Goal: Use online tool/utility: Use online tool/utility

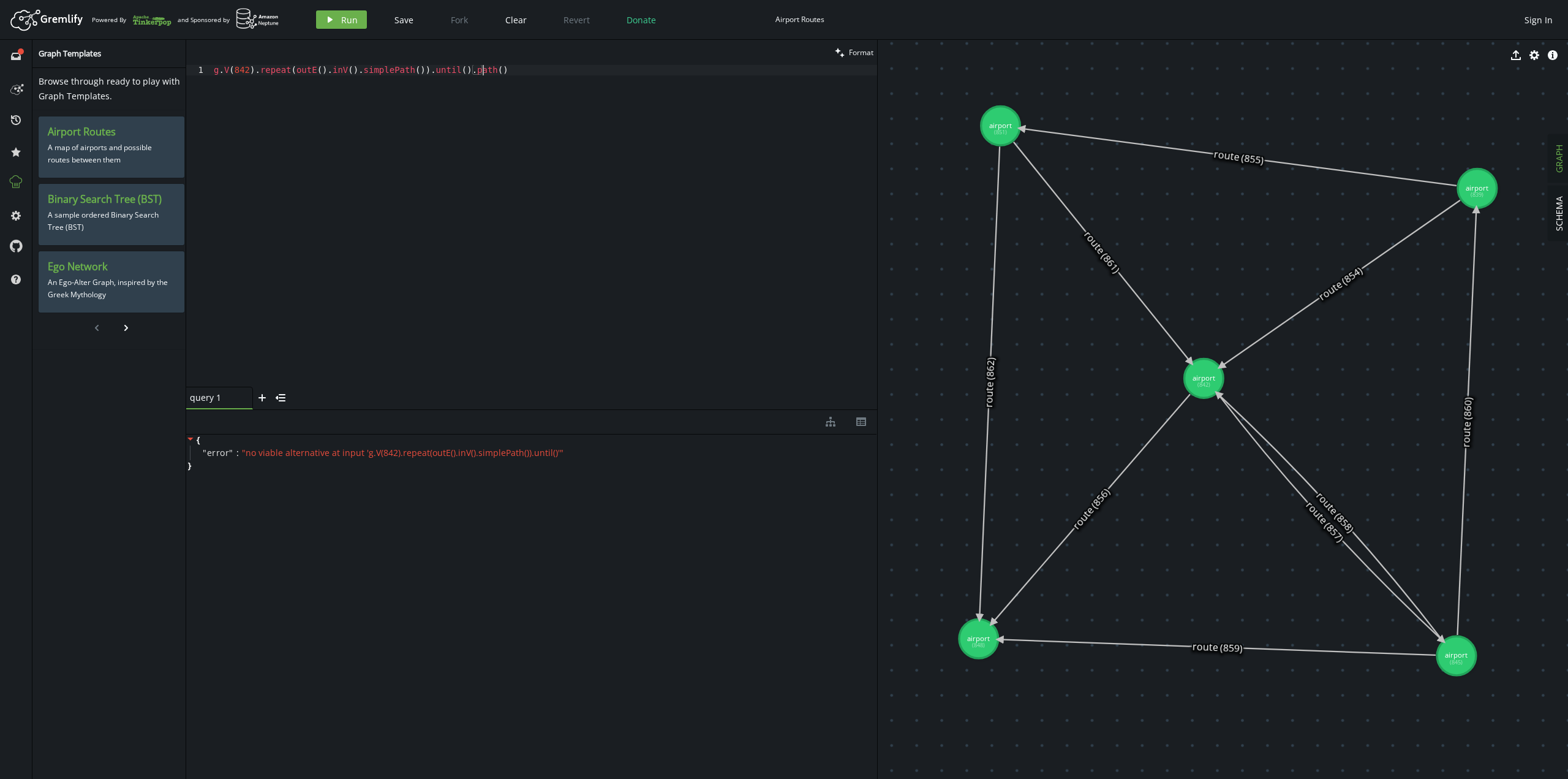
scroll to position [0, 216]
drag, startPoint x: 415, startPoint y: 71, endPoint x: 451, endPoint y: 68, distance: 36.1
click at [451, 68] on div "g . V ( 842 ) . repeat ( outE ( ) . inV ( ) . simplePath ( )) . until ( ) . pat…" at bounding box center [544, 236] width 666 height 343
click at [336, 7] on header "Artboard Created with Sketch. Powered By and Sponsored by play Run Save Fork Cl…" at bounding box center [784, 20] width 1568 height 40
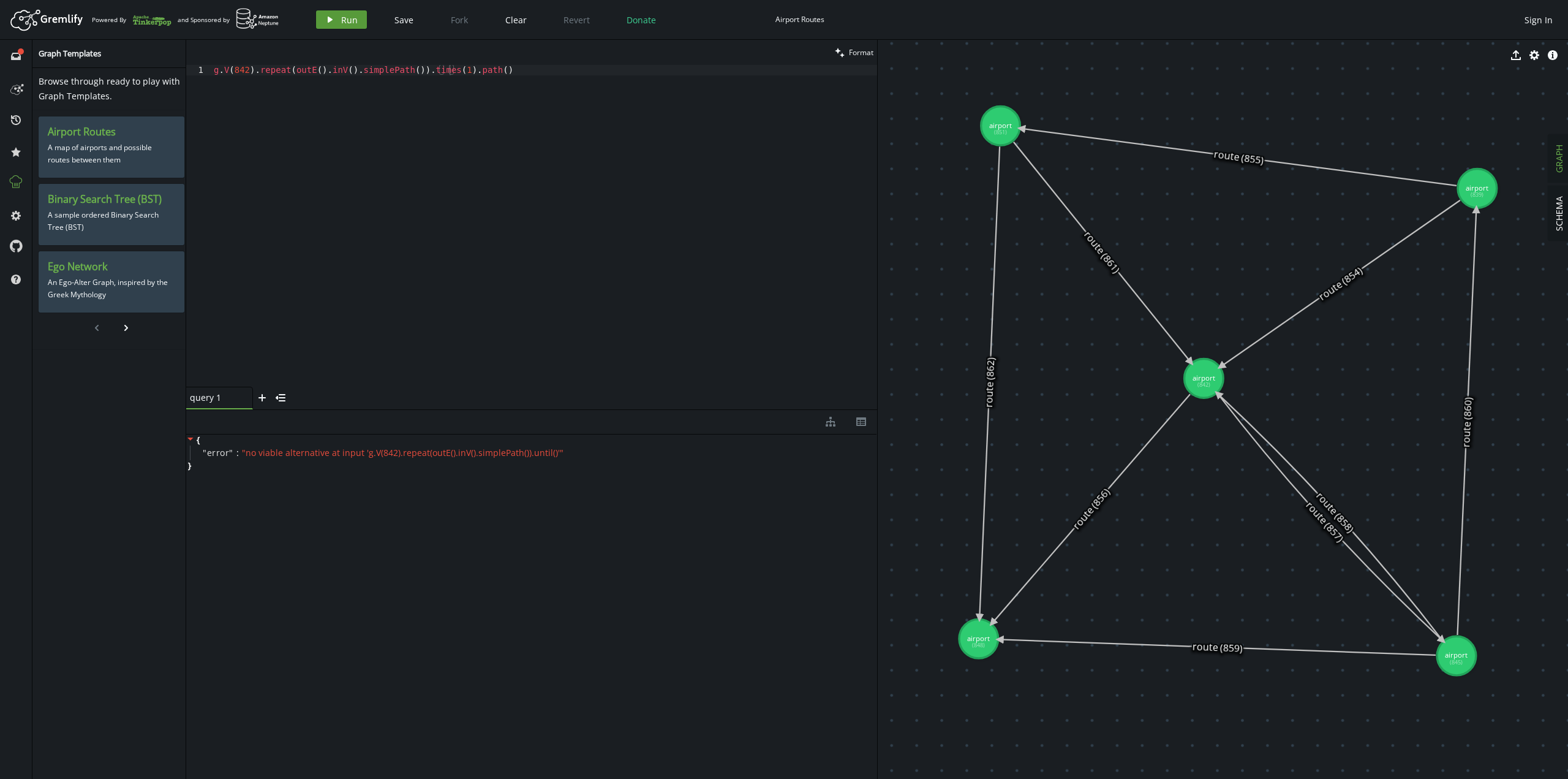
click at [336, 16] on button "play Run" at bounding box center [342, 19] width 50 height 18
drag, startPoint x: 532, startPoint y: 95, endPoint x: 32, endPoint y: 8, distance: 507.5
click at [32, 8] on div "Artboard Created with Sketch. Powered By and Sponsored by play Run Save Fork Cl…" at bounding box center [784, 390] width 1568 height 779
click at [364, 21] on button "play Run" at bounding box center [342, 19] width 50 height 18
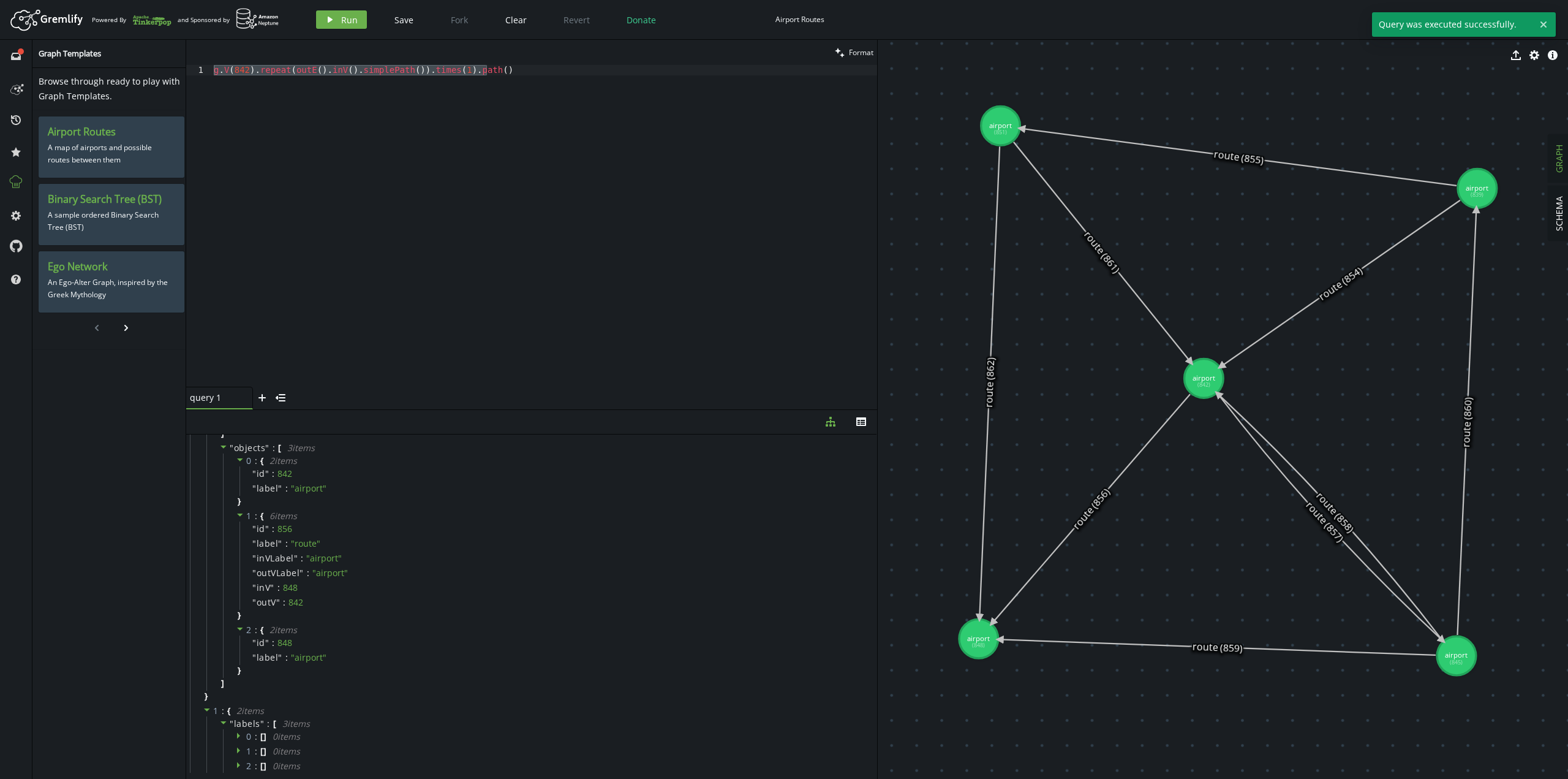
scroll to position [0, 0]
click at [561, 152] on div "g . V ( 842 ) . repeat ( outE ( ) . inV ( ) . simplePath ( )) . times ( 1 ) . p…" at bounding box center [544, 226] width 666 height 322
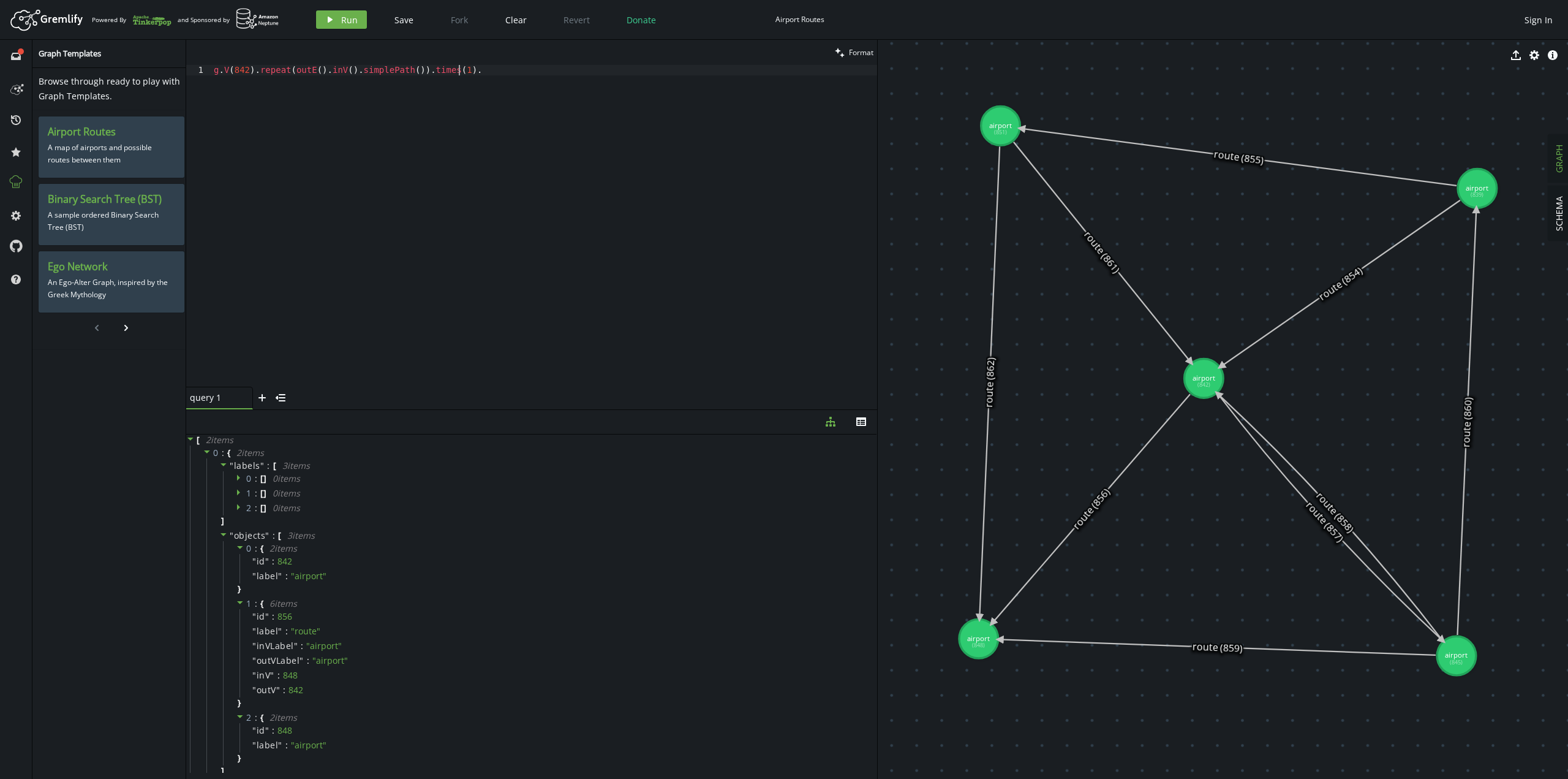
scroll to position [0, 249]
click at [354, 20] on span "Run" at bounding box center [349, 19] width 17 height 11
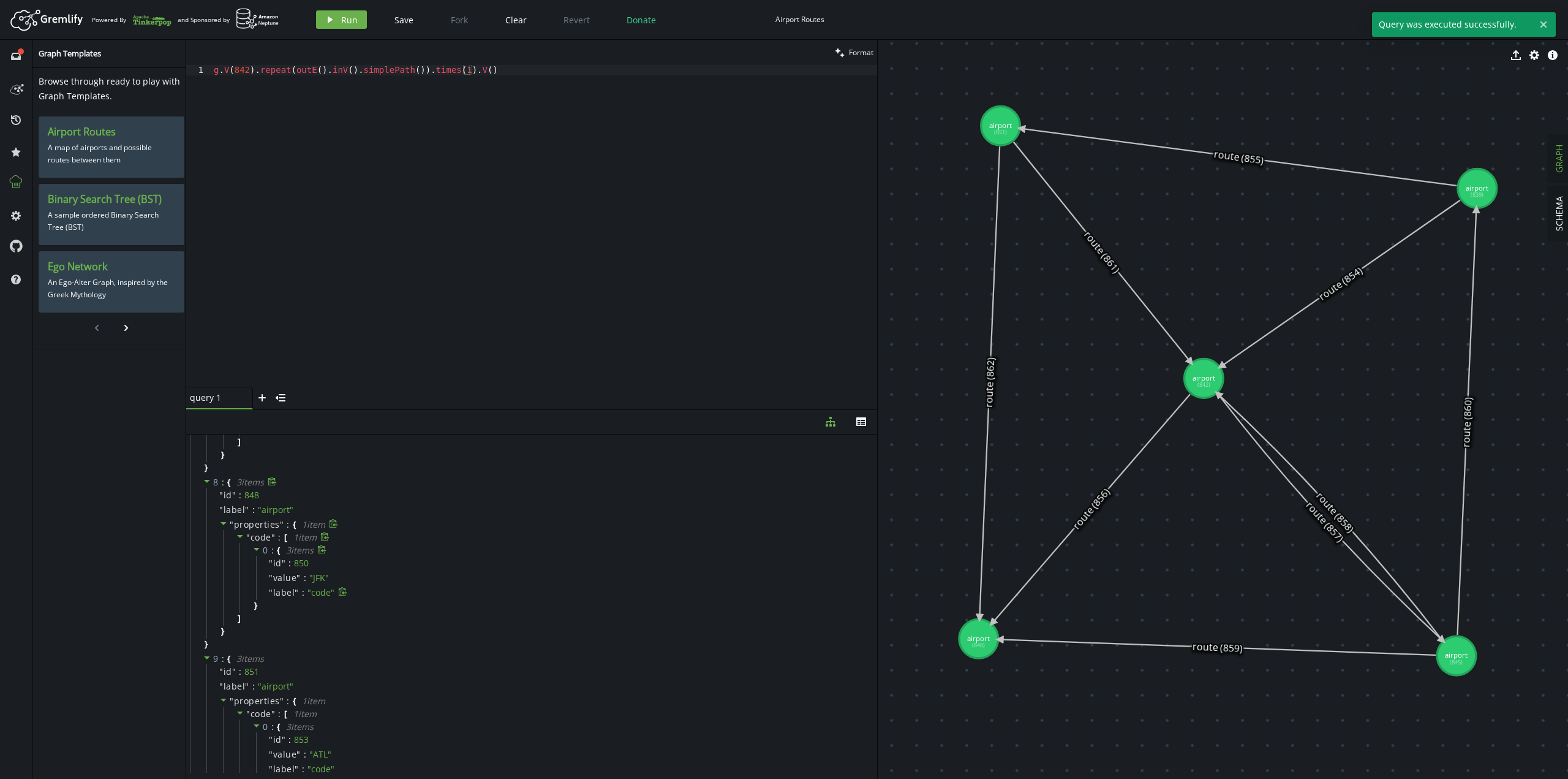
scroll to position [1448, 0]
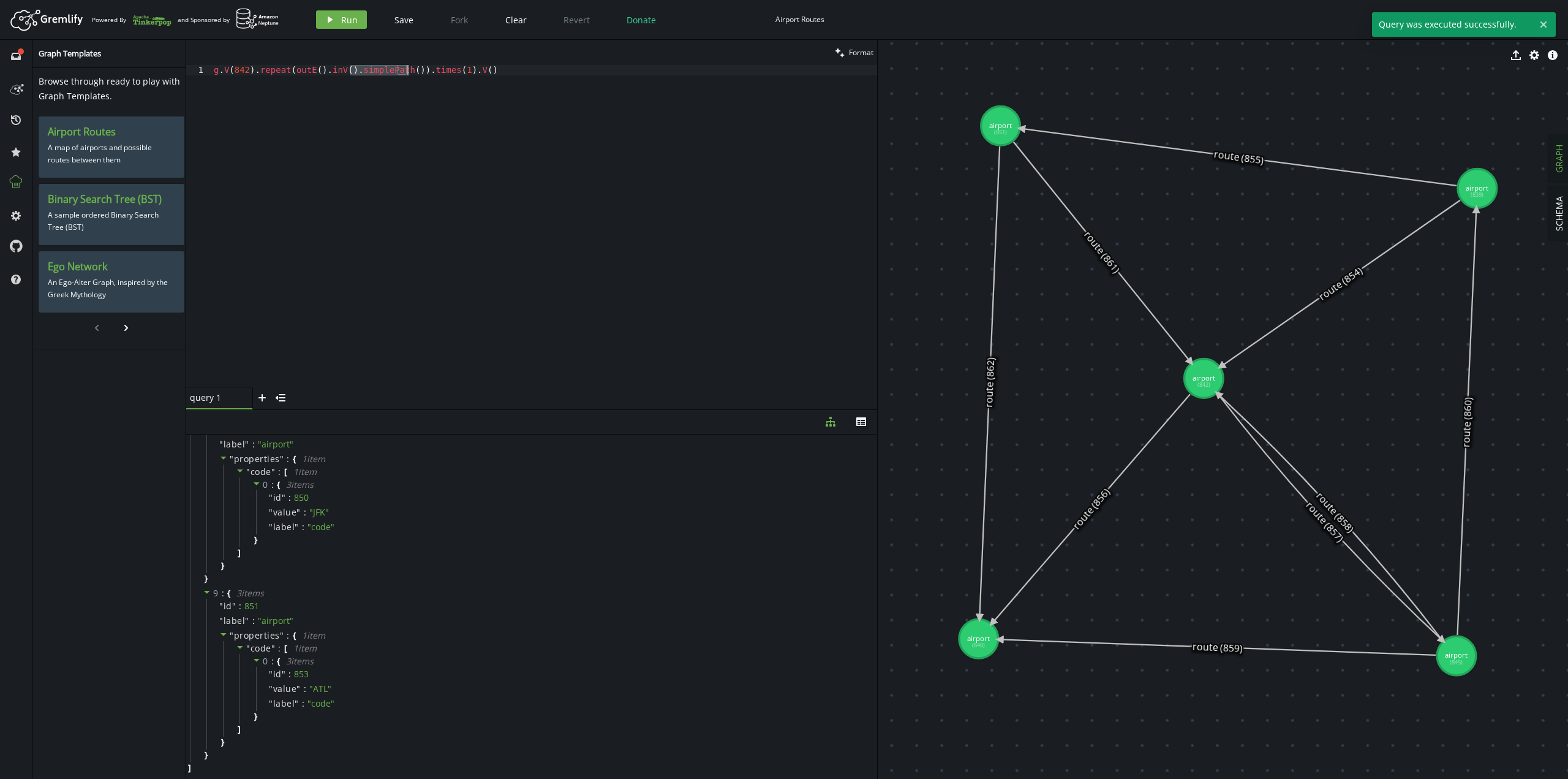
drag, startPoint x: 349, startPoint y: 67, endPoint x: 407, endPoint y: 70, distance: 58.1
click at [407, 70] on div "g . V ( 842 ) . repeat ( outE ( ) . inV ( ) . simplePath ( )) . times ( 1 ) . V…" at bounding box center [544, 236] width 666 height 343
type textarea "g.V(842).repeat(outE().inV()).times(1).V()"
click at [343, 20] on span "Run" at bounding box center [349, 19] width 17 height 11
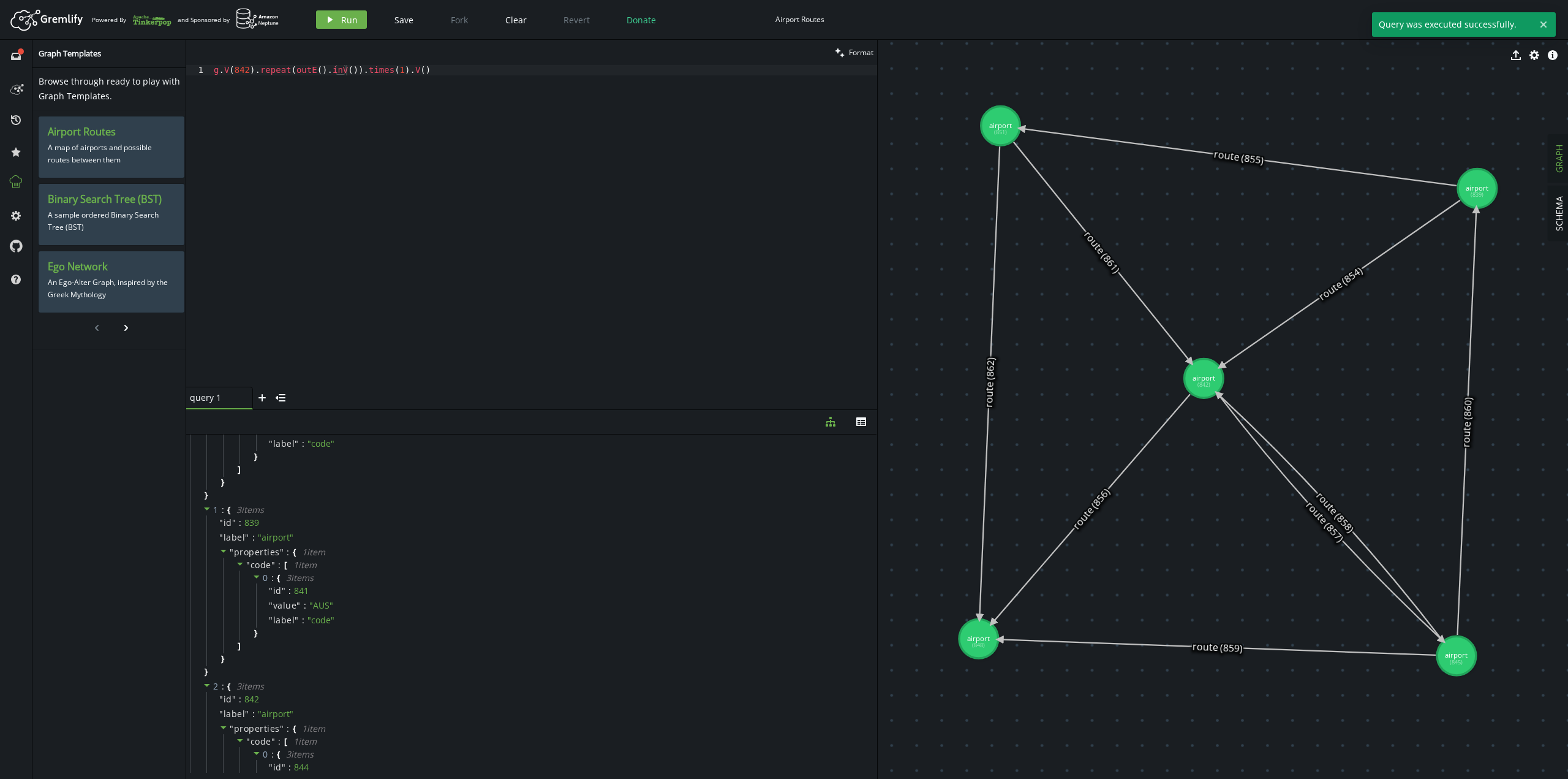
scroll to position [0, 0]
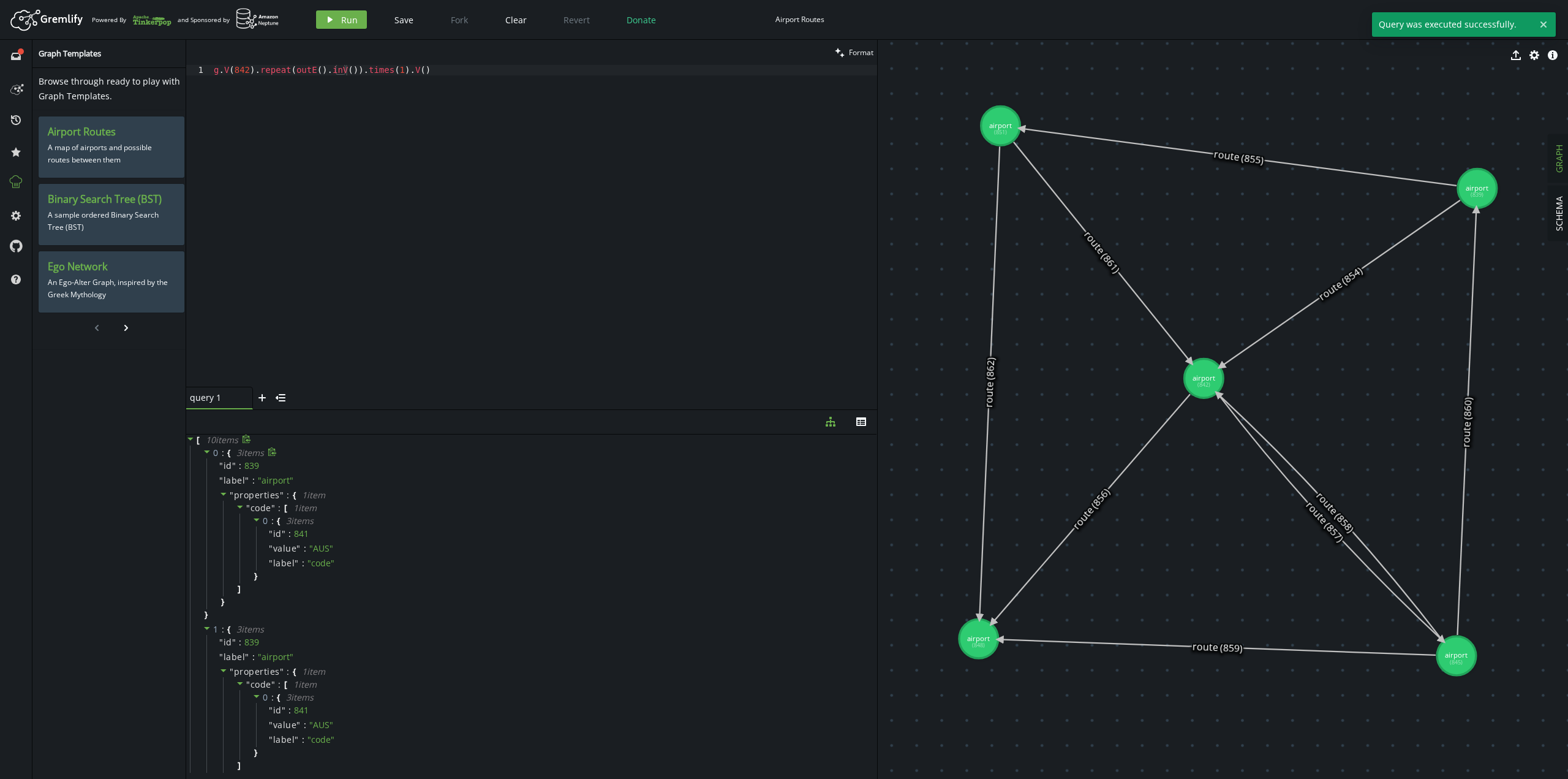
click at [204, 451] on icon at bounding box center [207, 451] width 9 height 9
click at [205, 464] on icon at bounding box center [207, 466] width 9 height 9
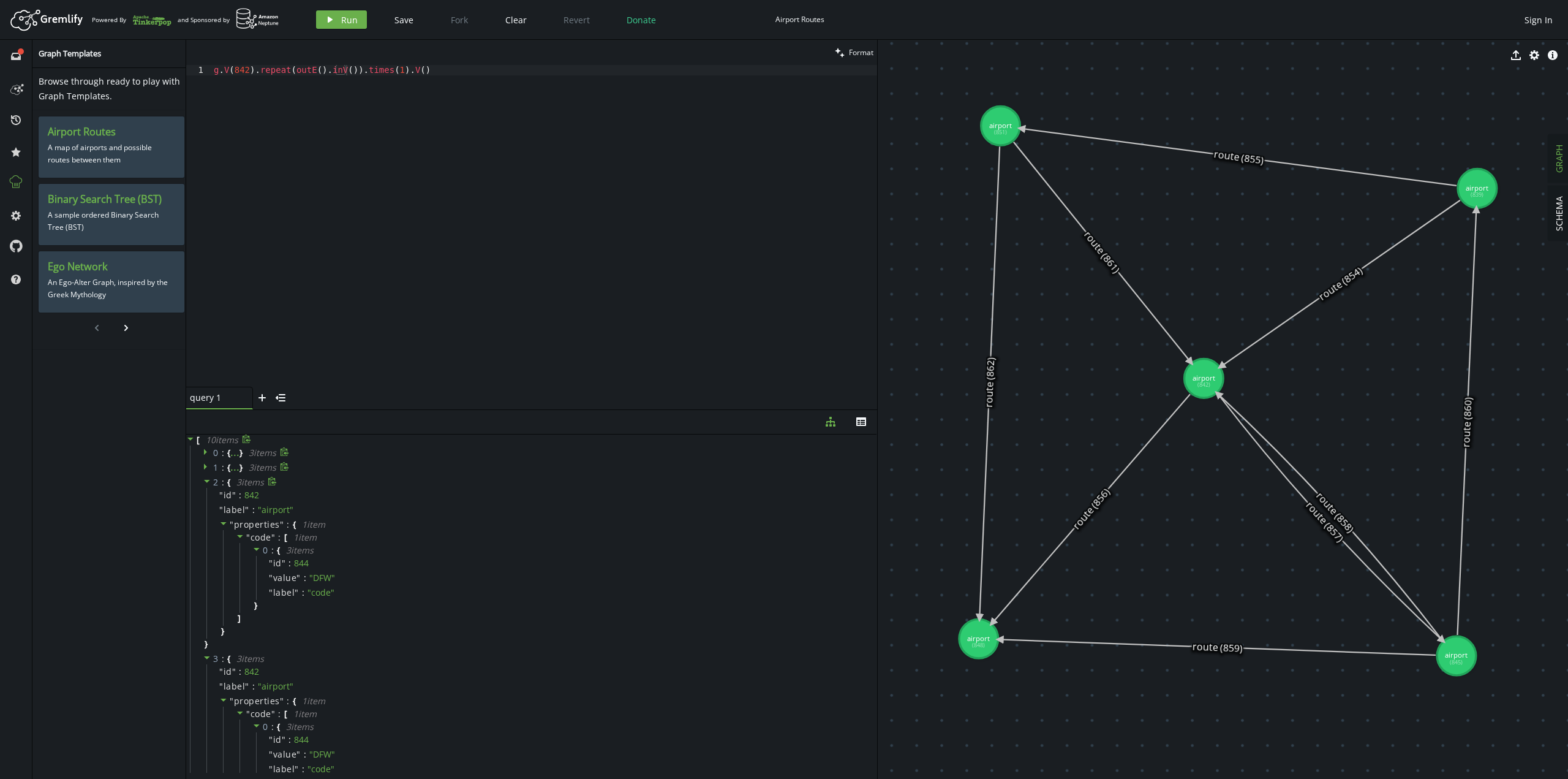
click at [203, 479] on div "2 : { 3 item s " id " : 842 " label " : " airport " " properties " : { 1 item "…" at bounding box center [533, 563] width 688 height 176
click at [205, 483] on icon at bounding box center [207, 481] width 9 height 9
click at [204, 495] on icon at bounding box center [207, 496] width 6 height 3
click at [204, 509] on icon at bounding box center [207, 510] width 9 height 9
click at [207, 527] on icon at bounding box center [207, 525] width 9 height 9
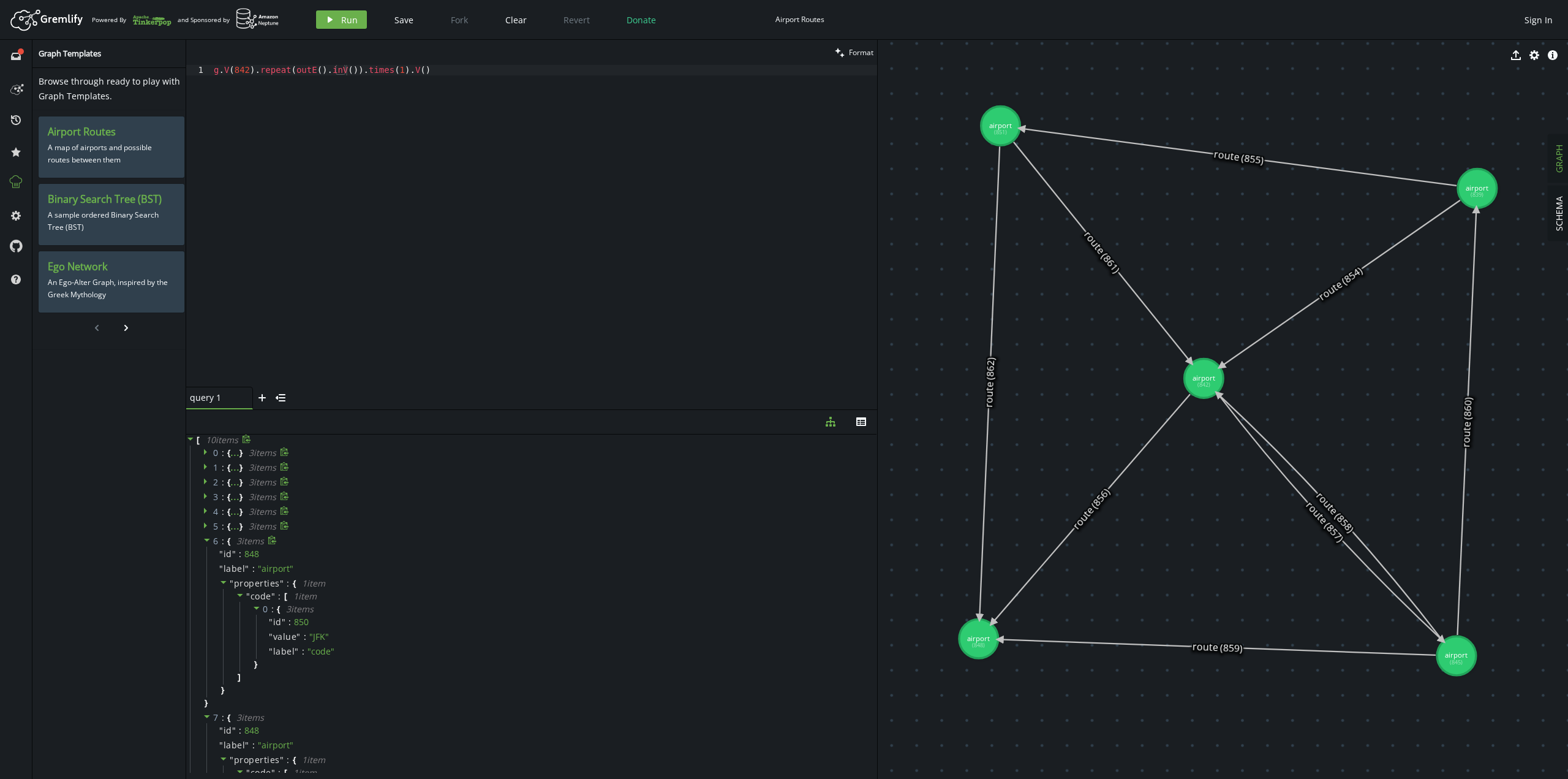
click at [205, 541] on icon at bounding box center [207, 540] width 9 height 9
click at [204, 557] on icon at bounding box center [207, 555] width 9 height 9
click at [204, 572] on icon at bounding box center [207, 569] width 9 height 9
click at [204, 585] on icon at bounding box center [207, 584] width 9 height 9
click at [449, 91] on div "g . V ( 842 ) . repeat ( outE ( ) . inV ( )) . times ( 1 ) . V ( )" at bounding box center [544, 236] width 666 height 343
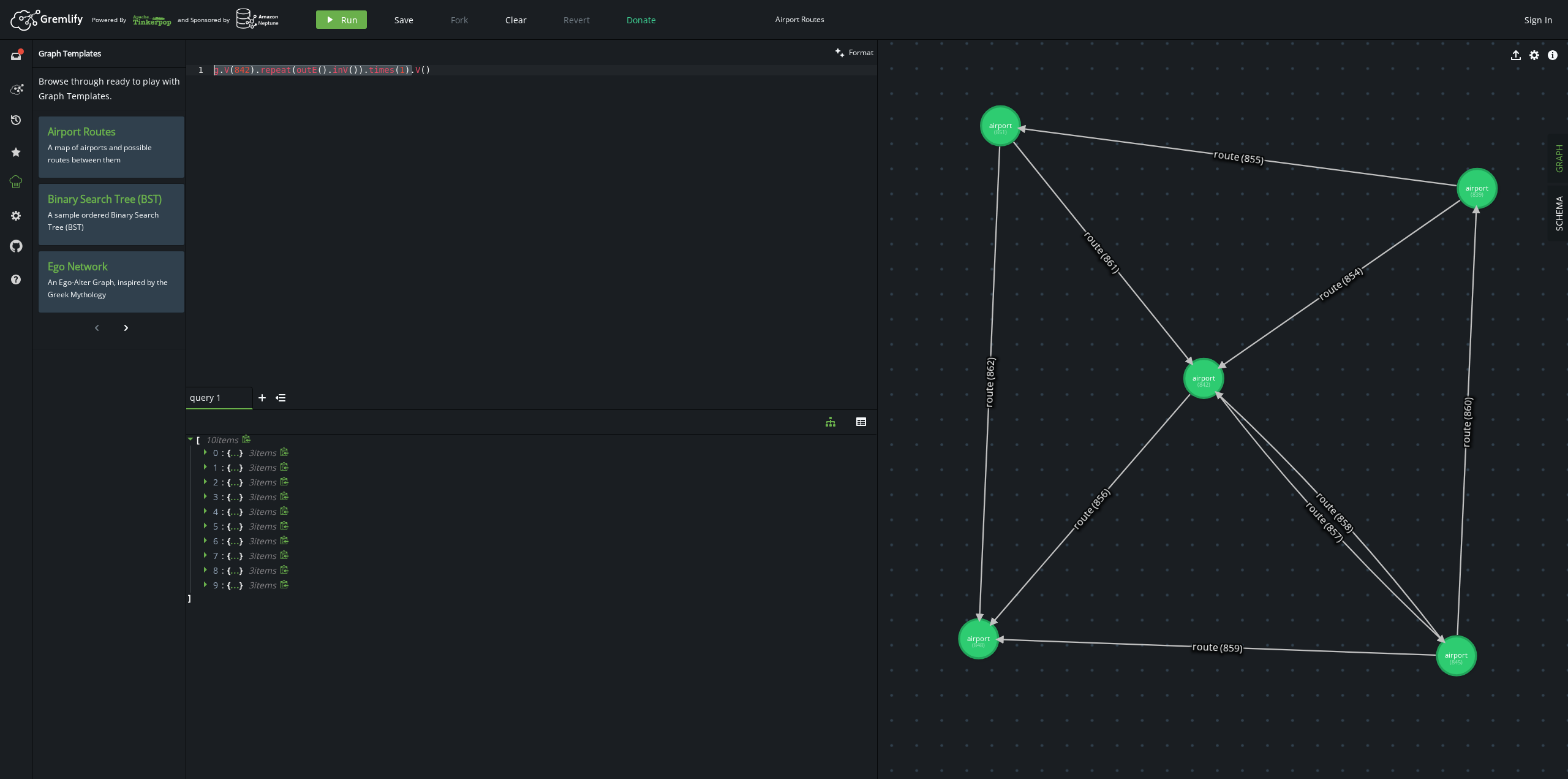
drag, startPoint x: 420, startPoint y: 72, endPoint x: 178, endPoint y: 67, distance: 242.1
click at [178, 67] on div "full-circle inbox history star cog help Graph Templates Browse through ready to…" at bounding box center [784, 409] width 1568 height 739
click at [527, 156] on div "g . V ( 842 ) . repeat ( outE ( ) . inV ( )) . times ( 1 ) . V ( )" at bounding box center [544, 226] width 666 height 322
